Goal: Information Seeking & Learning: Learn about a topic

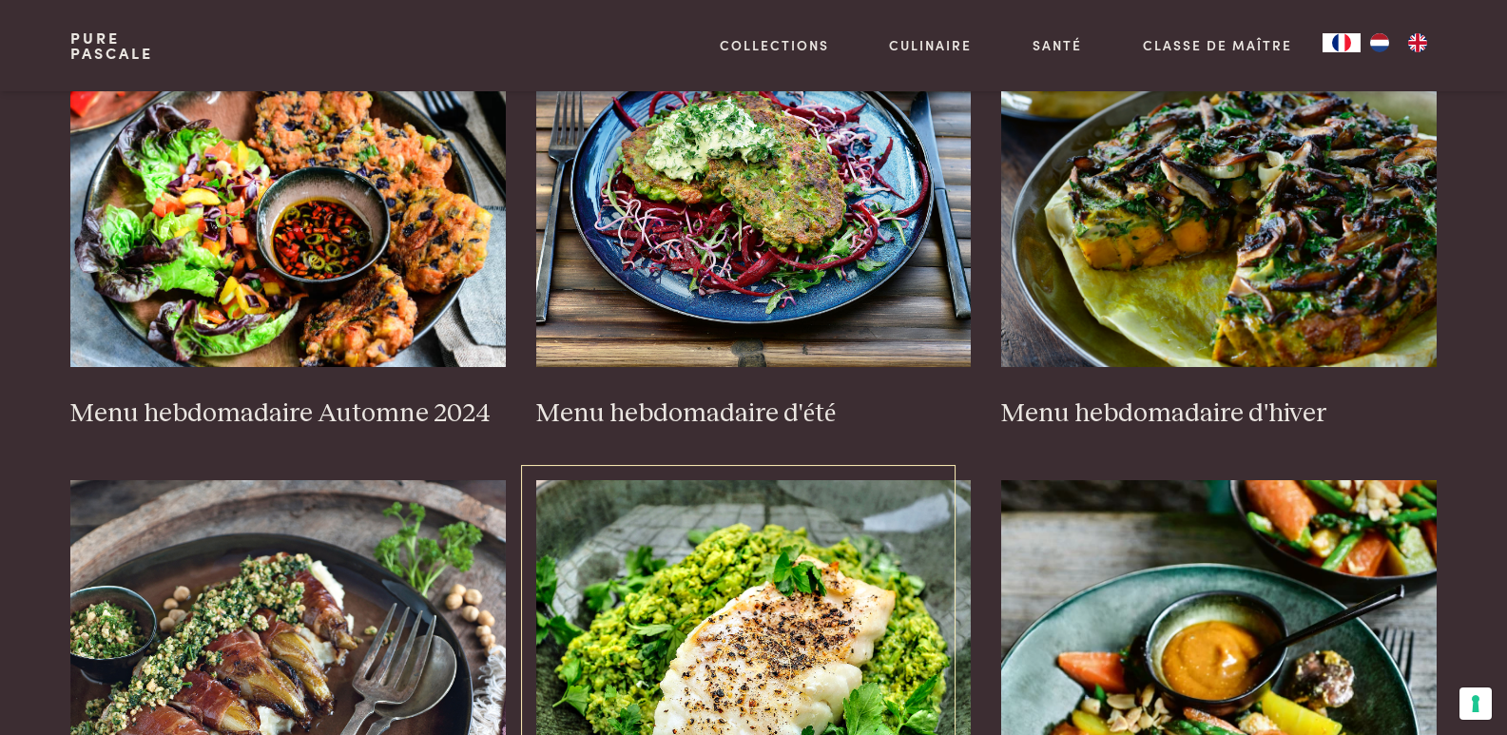
scroll to position [536, 0]
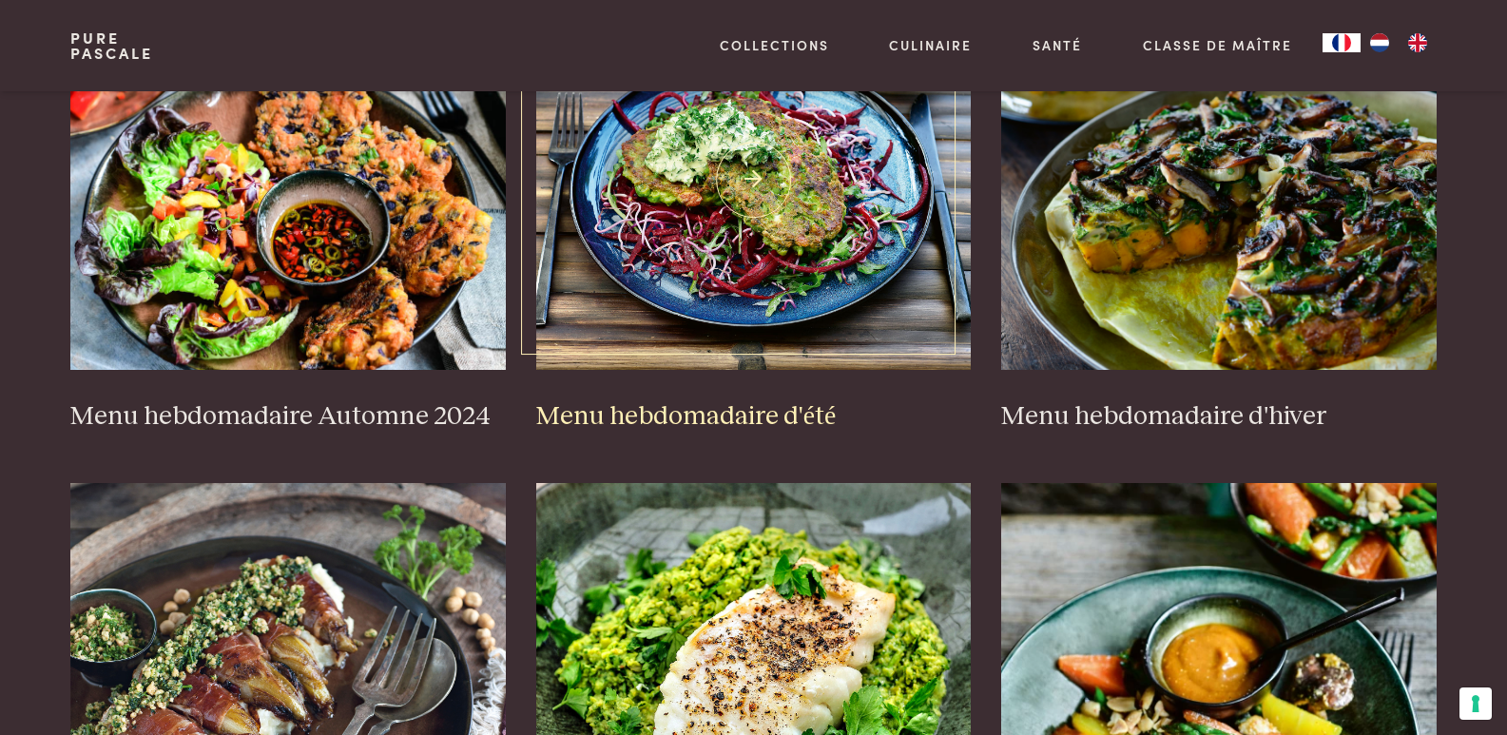
click at [753, 198] on img at bounding box center [753, 180] width 435 height 380
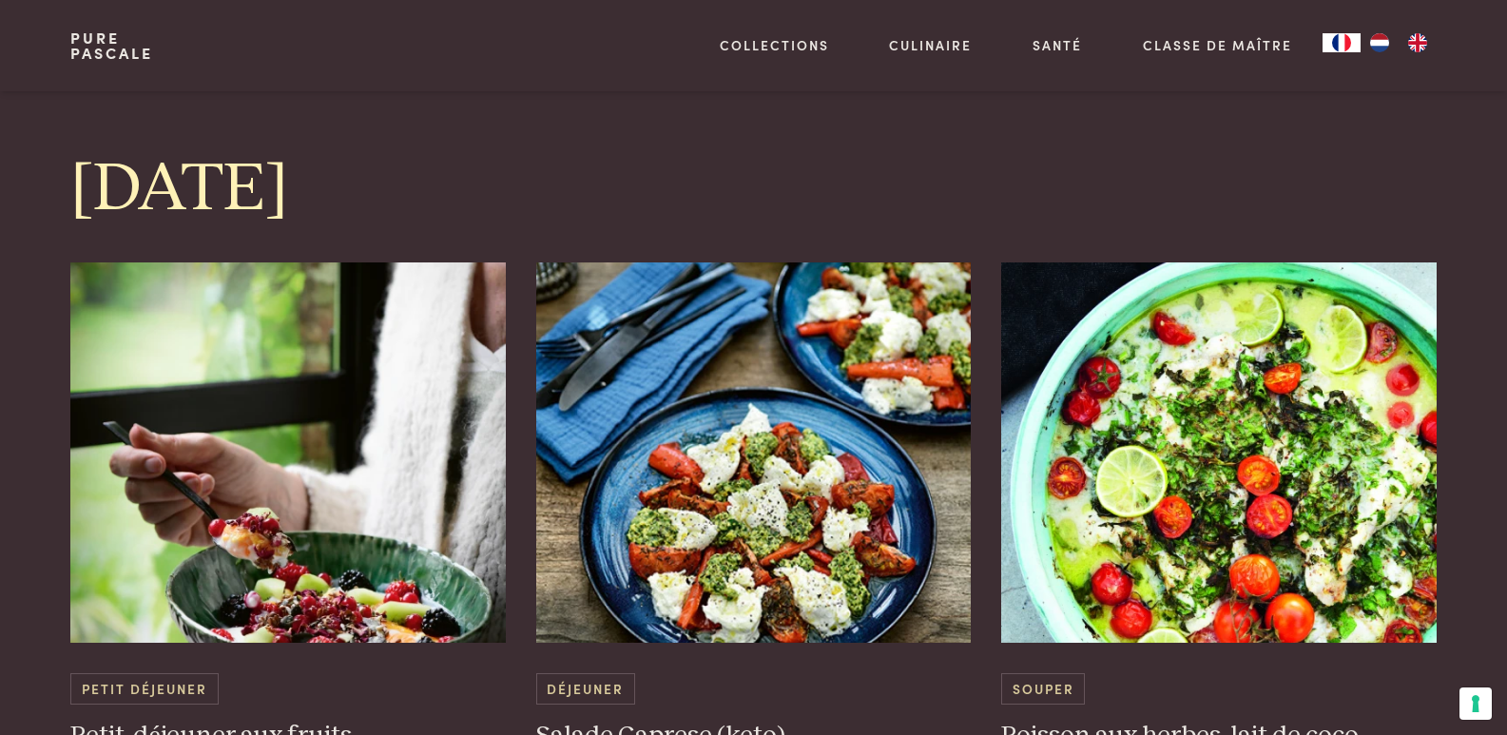
scroll to position [1100, 0]
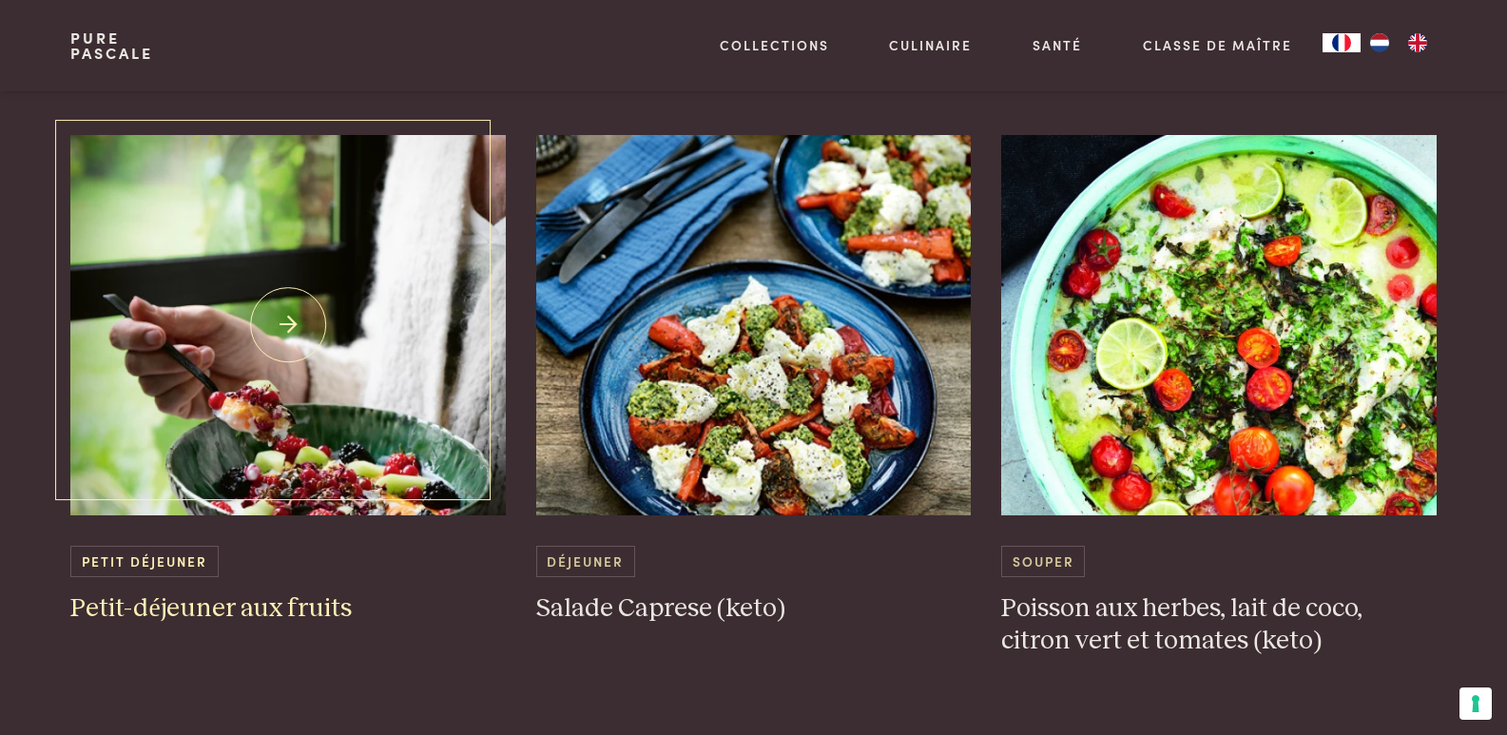
click at [387, 390] on img at bounding box center [287, 325] width 435 height 380
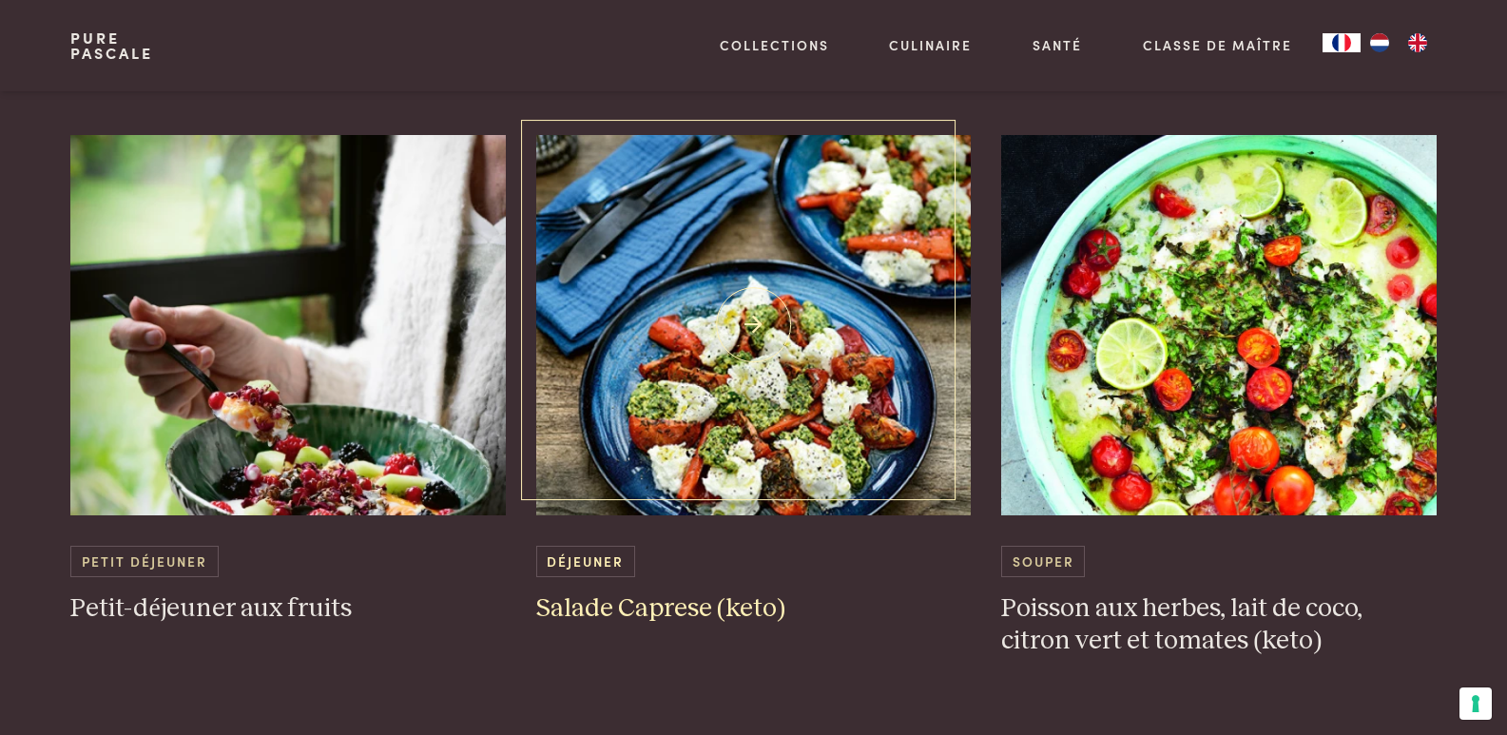
click at [651, 325] on img at bounding box center [753, 325] width 435 height 380
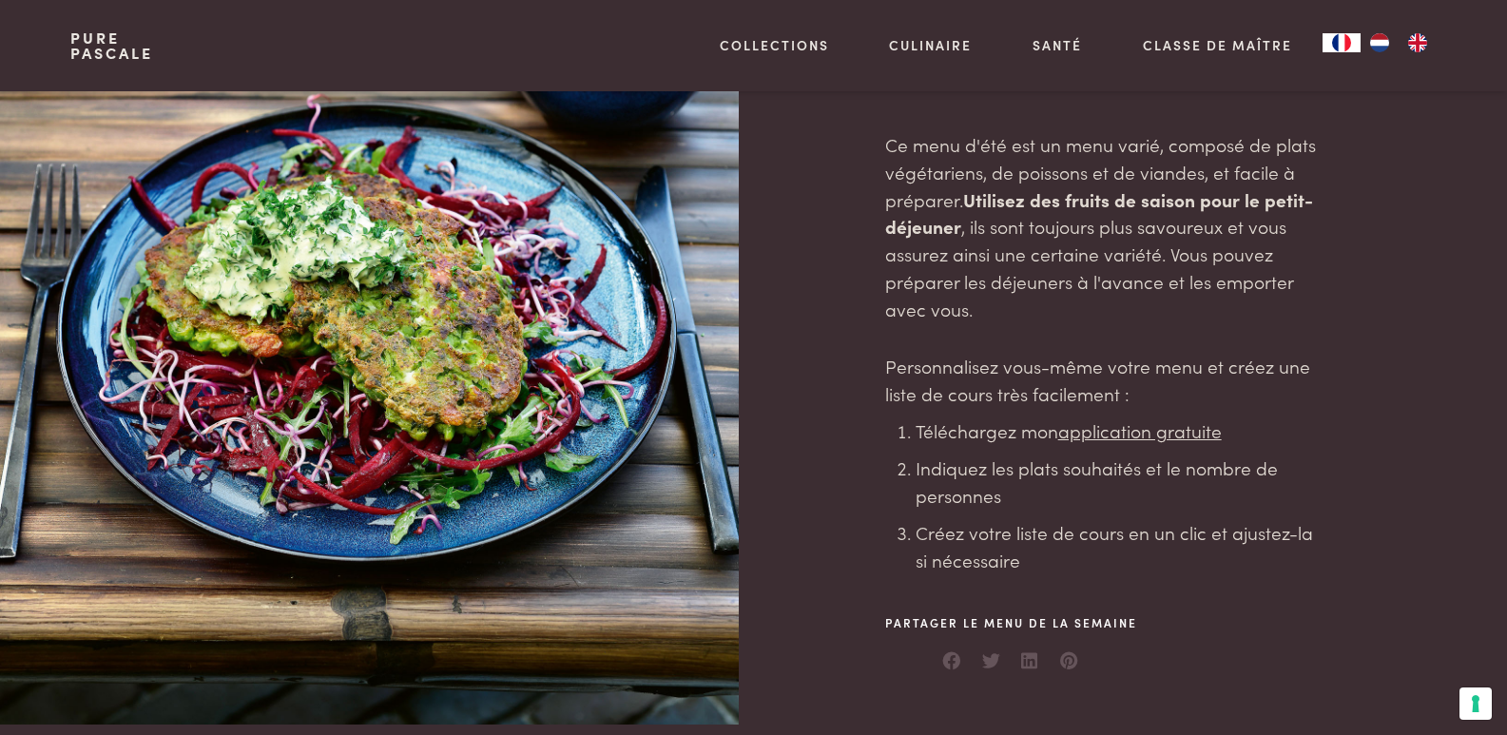
scroll to position [141, 0]
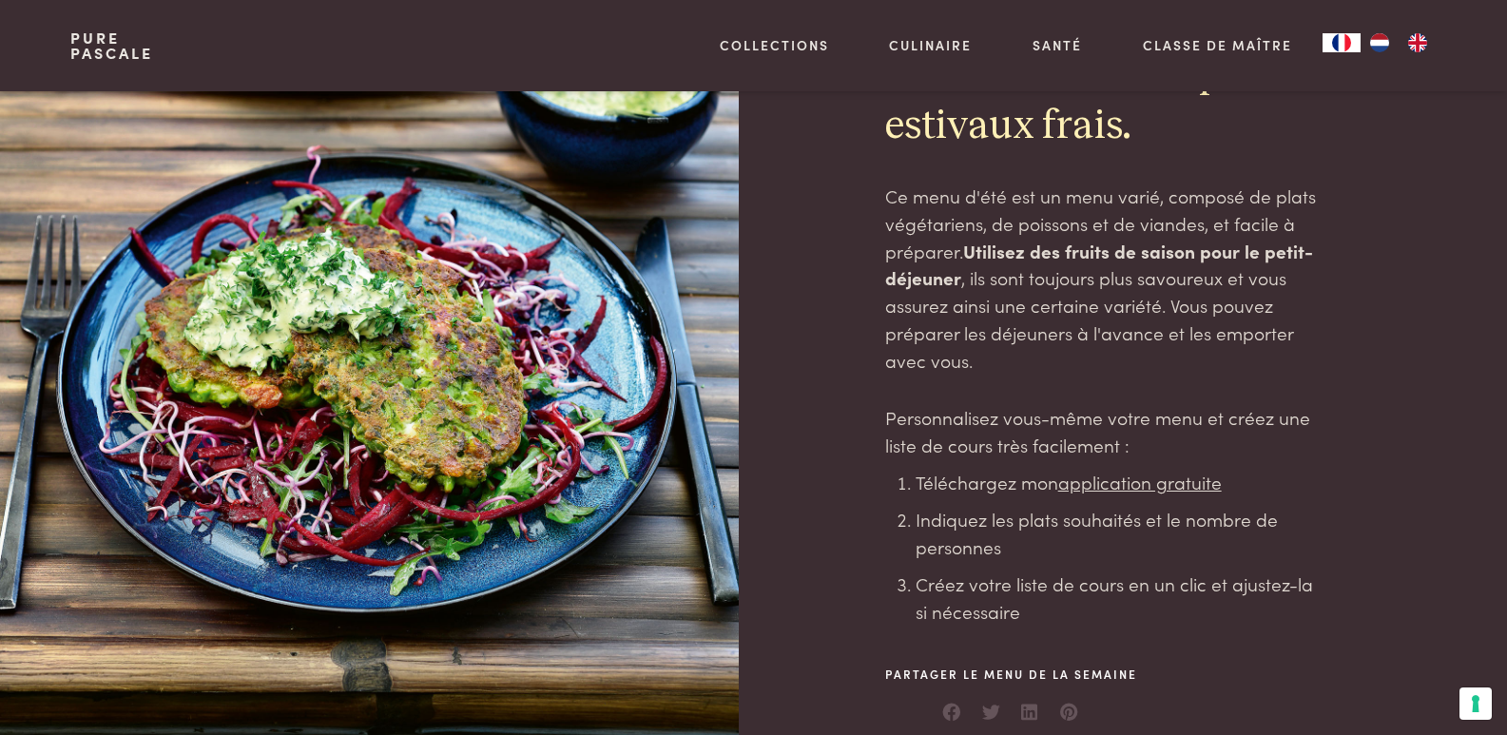
click at [1108, 490] on u "application gratuite" at bounding box center [1139, 482] width 163 height 26
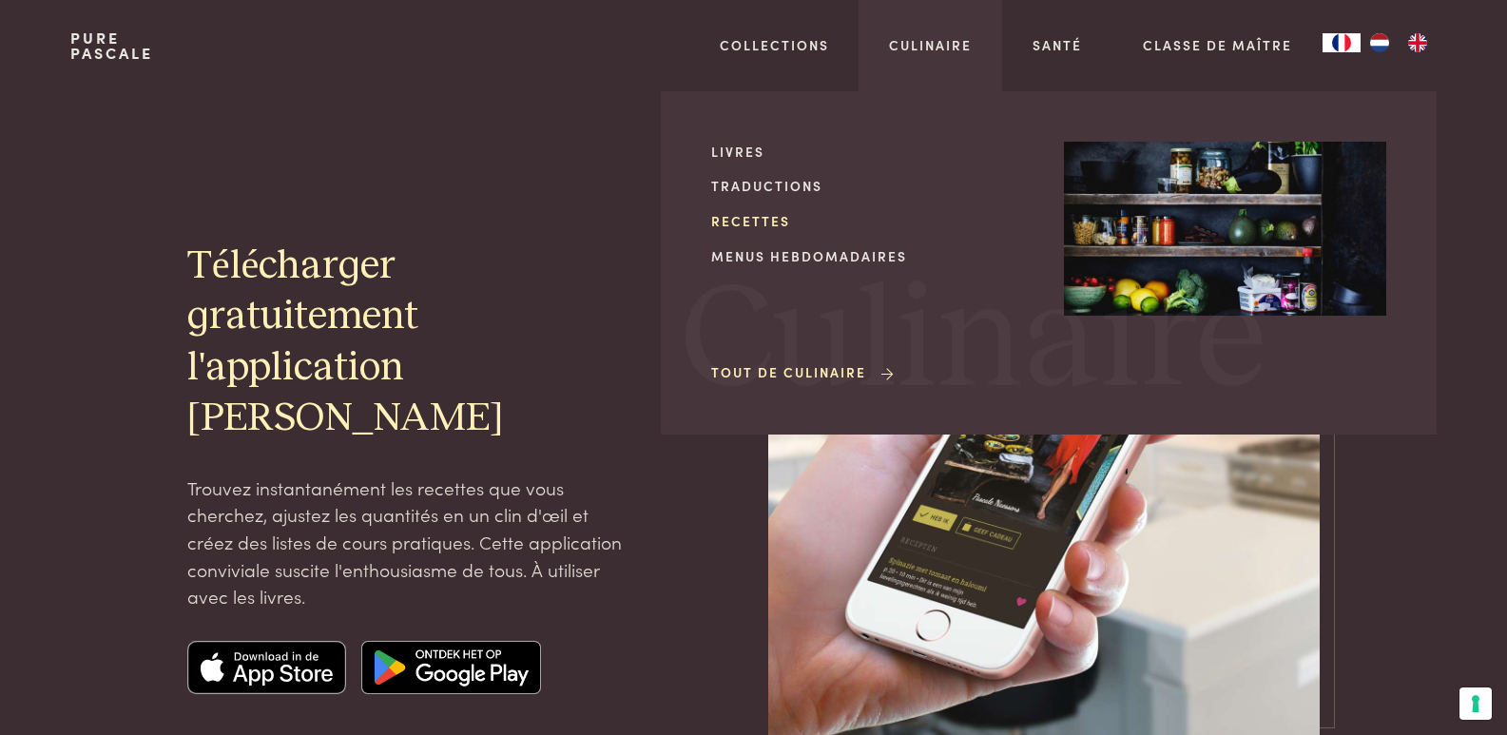
click at [773, 223] on link "Recettes" at bounding box center [872, 221] width 322 height 20
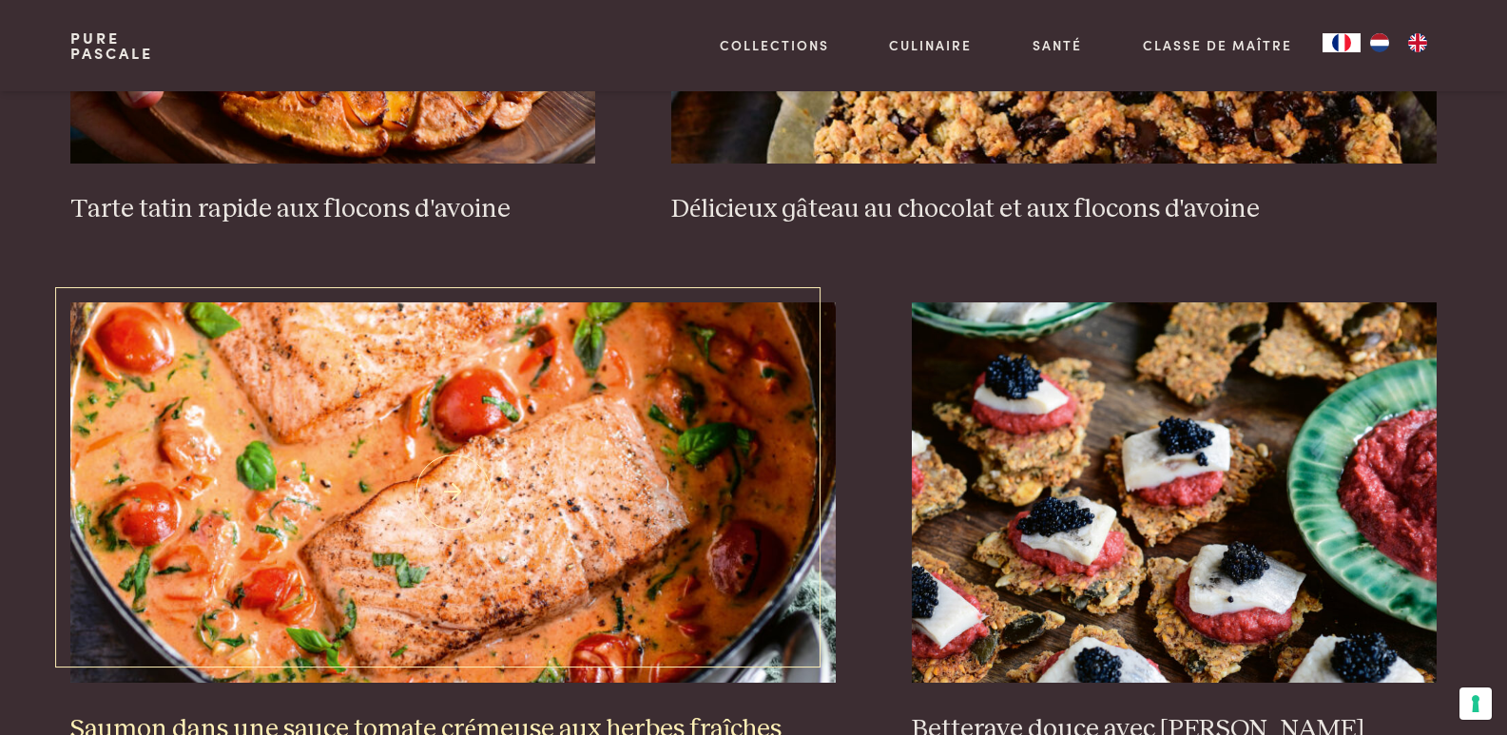
scroll to position [3318, 0]
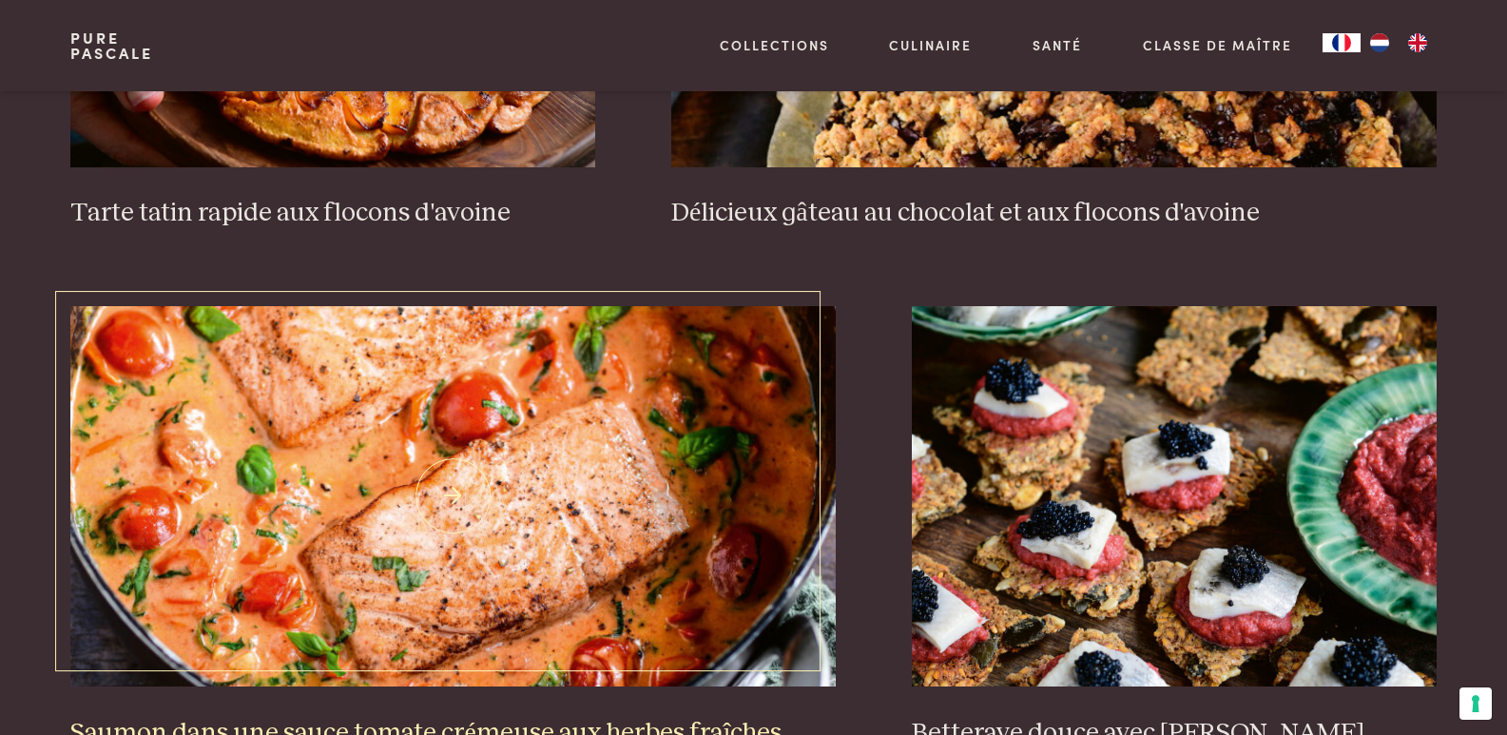
click at [679, 442] on img at bounding box center [452, 496] width 765 height 380
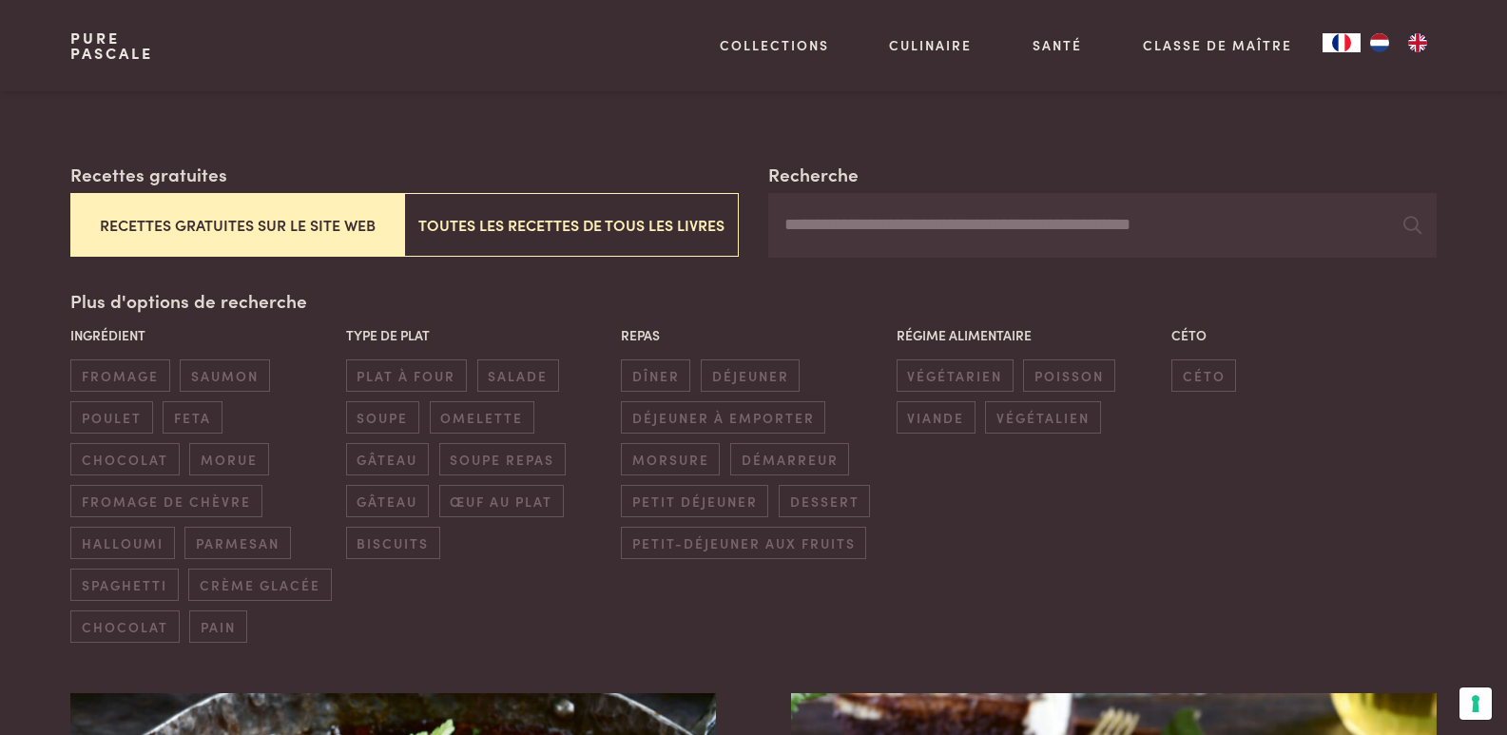
scroll to position [320, 0]
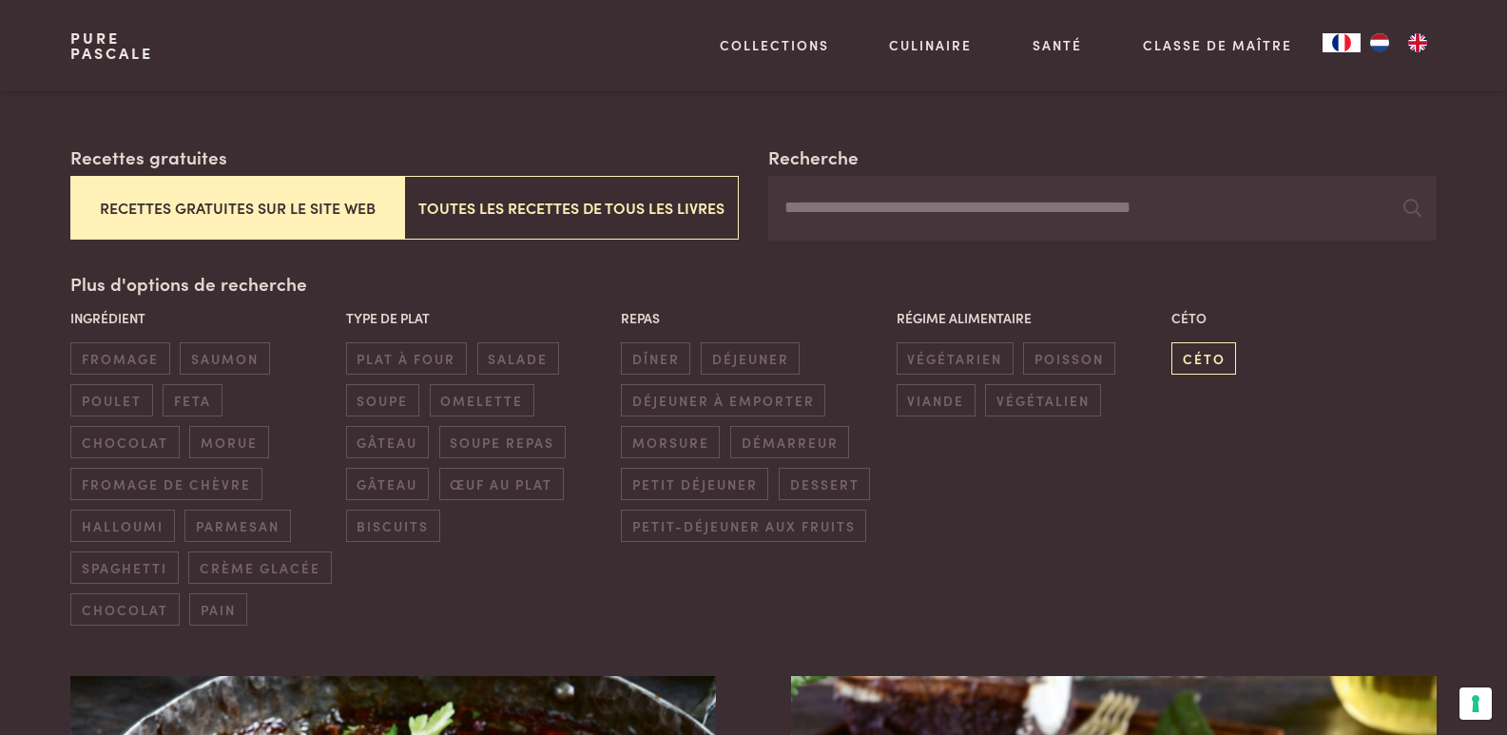
click at [1225, 353] on span "céto" at bounding box center [1203, 357] width 65 height 31
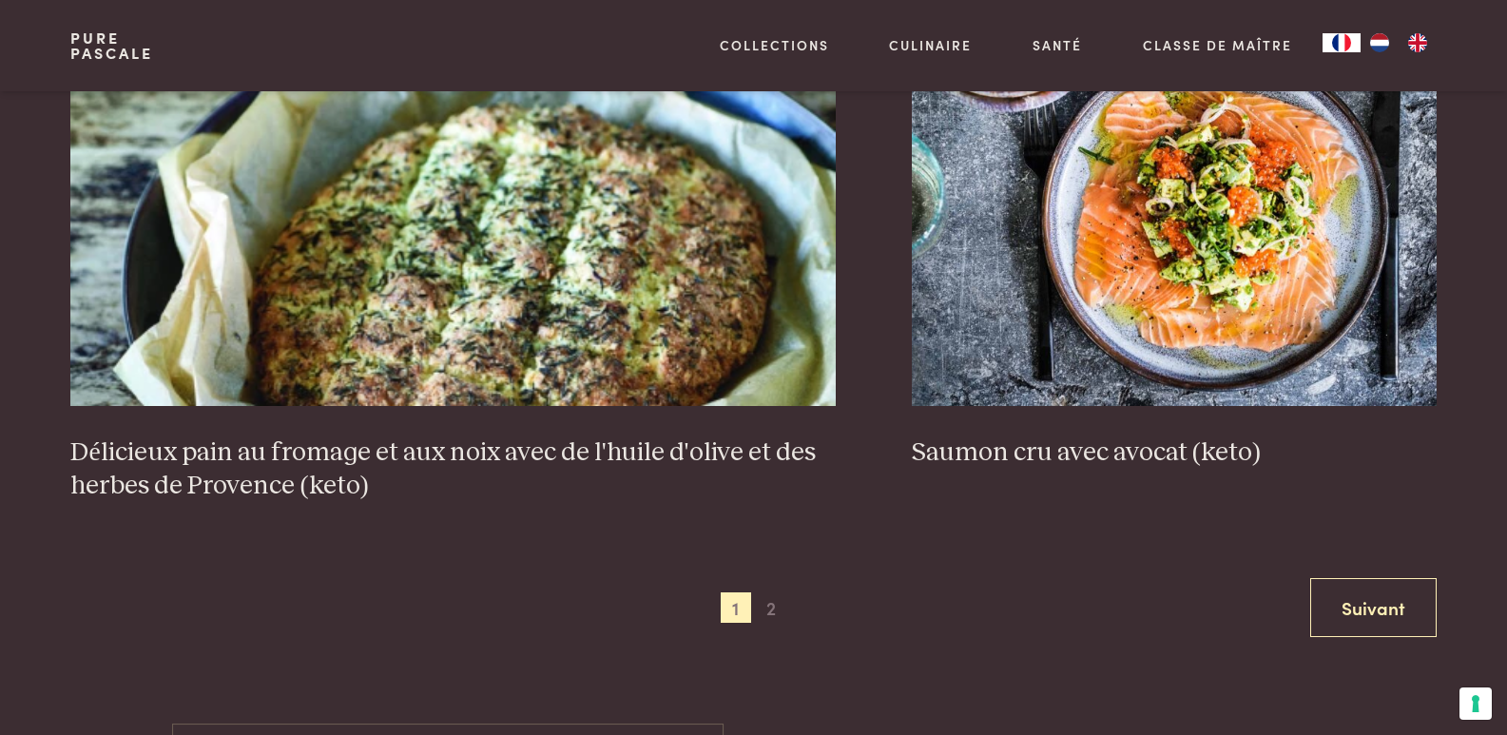
scroll to position [3701, 0]
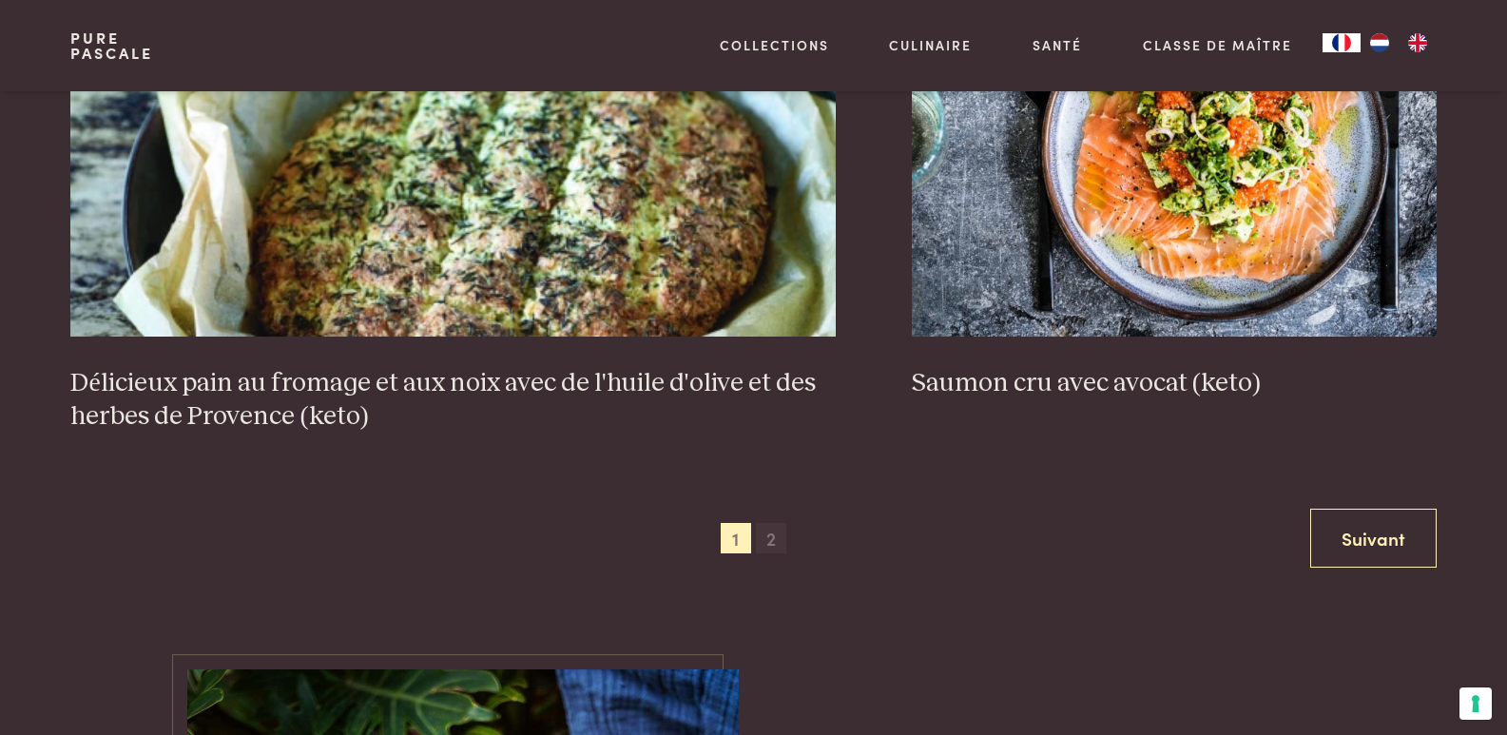
click at [769, 532] on span "2" at bounding box center [771, 538] width 30 height 30
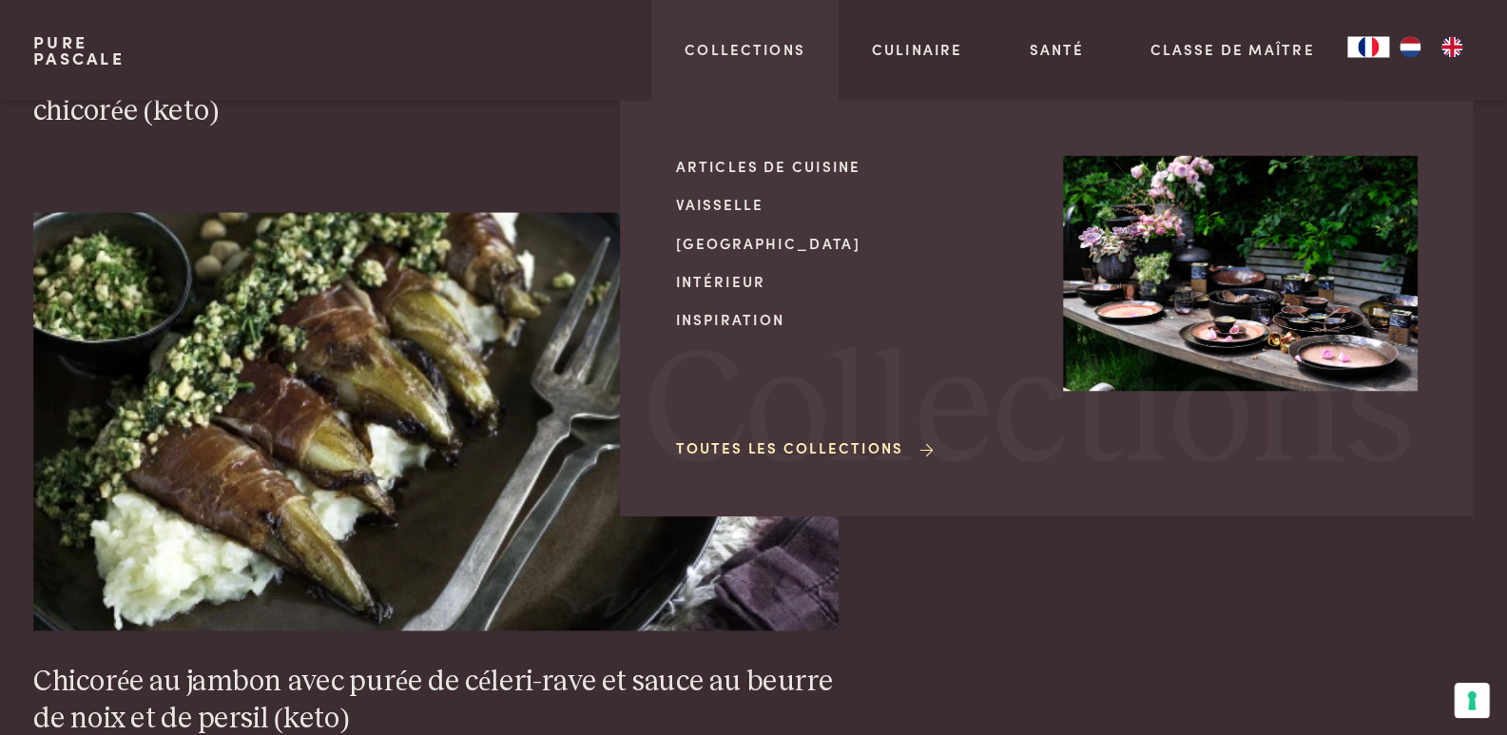
scroll to position [3571, 0]
